Goal: Task Accomplishment & Management: Manage account settings

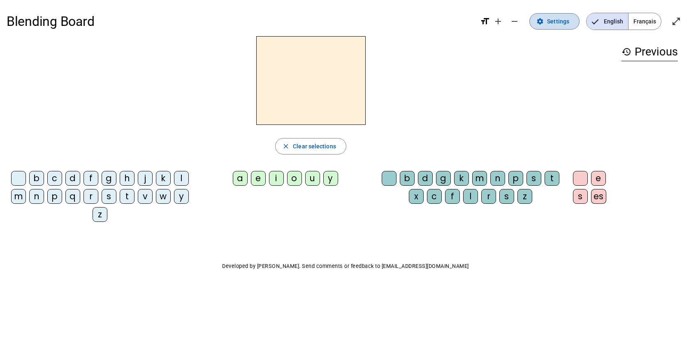
click at [552, 19] on span "Settings" at bounding box center [558, 21] width 22 height 10
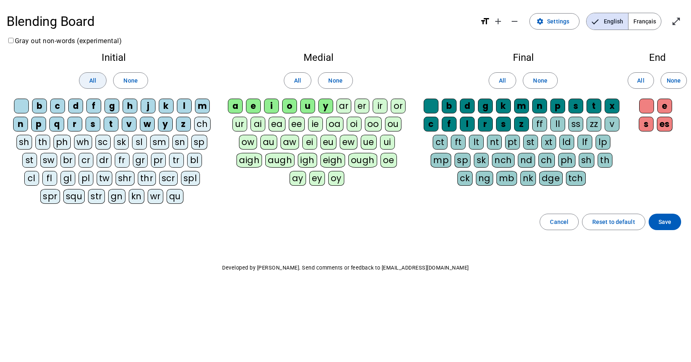
click at [94, 81] on span "All" at bounding box center [92, 81] width 7 height 10
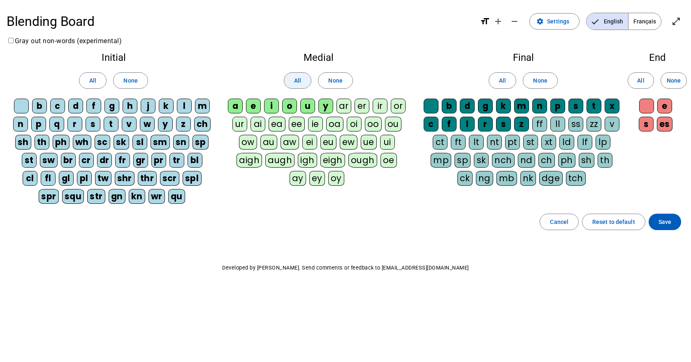
click at [293, 81] on span at bounding box center [297, 81] width 27 height 20
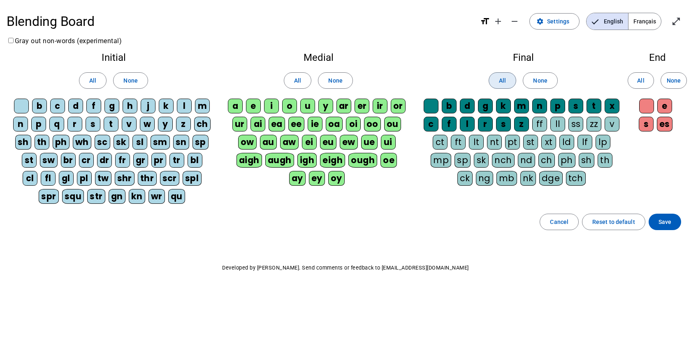
drag, startPoint x: 503, startPoint y: 77, endPoint x: 594, endPoint y: 77, distance: 90.5
click at [504, 77] on span "All" at bounding box center [502, 81] width 7 height 10
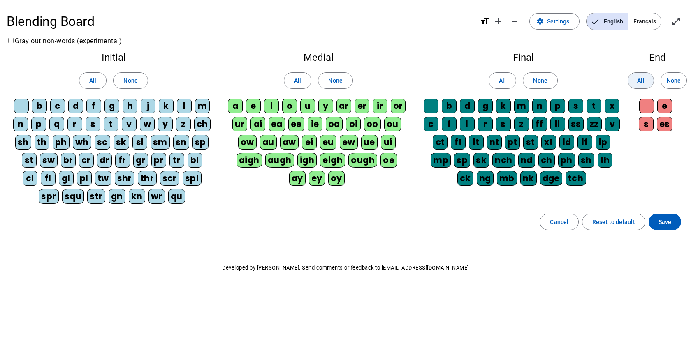
drag, startPoint x: 641, startPoint y: 80, endPoint x: 650, endPoint y: 151, distance: 72.2
click at [641, 80] on span "All" at bounding box center [640, 81] width 7 height 10
click at [665, 223] on span "Save" at bounding box center [665, 222] width 13 height 10
